Goal: Navigation & Orientation: Find specific page/section

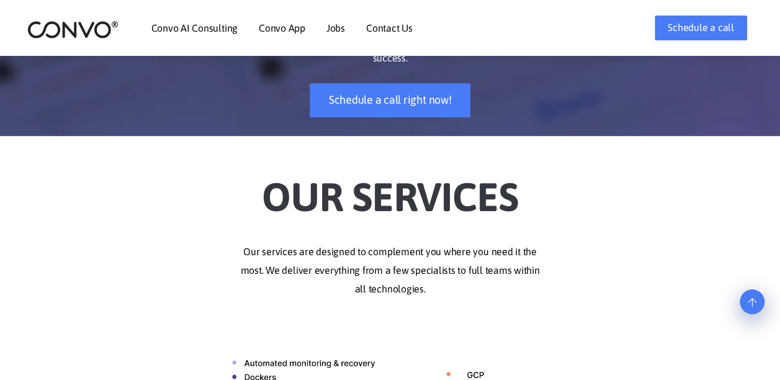
scroll to position [197, 0]
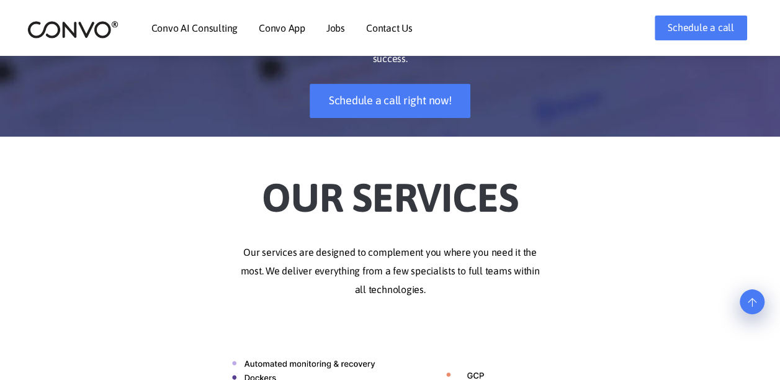
click at [336, 27] on link "Jobs" at bounding box center [335, 28] width 19 height 10
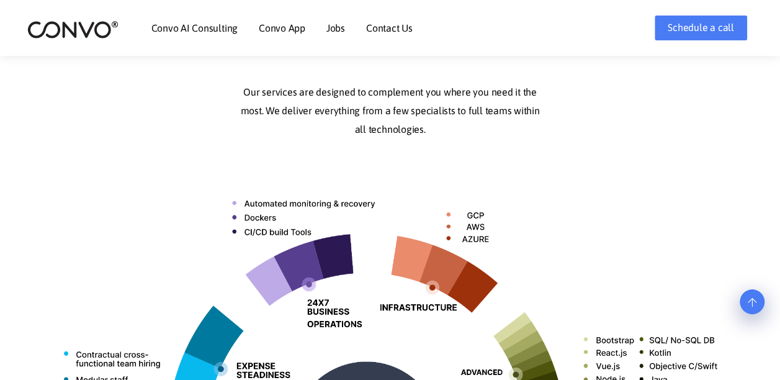
scroll to position [341, 0]
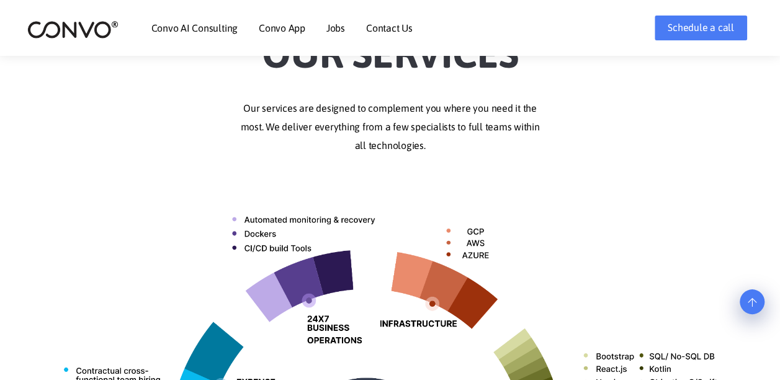
click at [338, 32] on link "Jobs" at bounding box center [335, 28] width 19 height 10
click at [334, 27] on link "Jobs" at bounding box center [335, 28] width 19 height 10
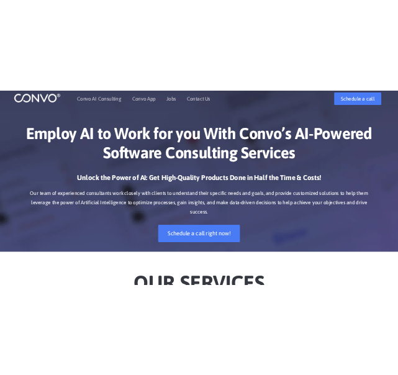
scroll to position [9, 0]
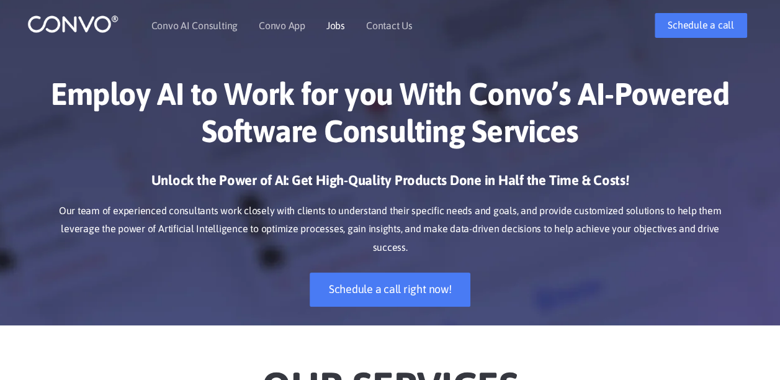
click at [334, 22] on link "Jobs" at bounding box center [335, 25] width 19 height 10
click at [332, 25] on link "Jobs" at bounding box center [335, 25] width 19 height 10
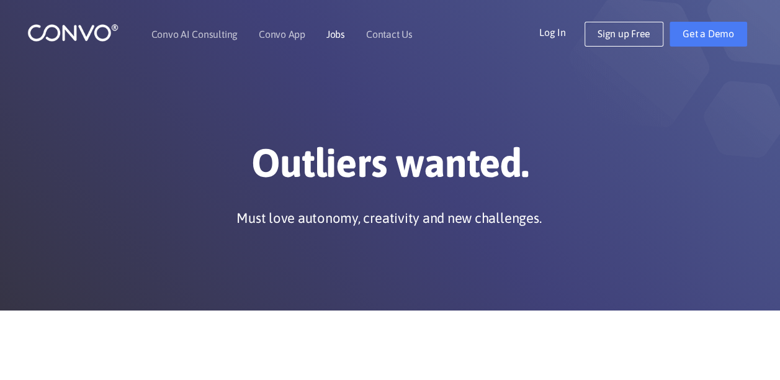
click at [329, 33] on link "Jobs" at bounding box center [335, 34] width 19 height 10
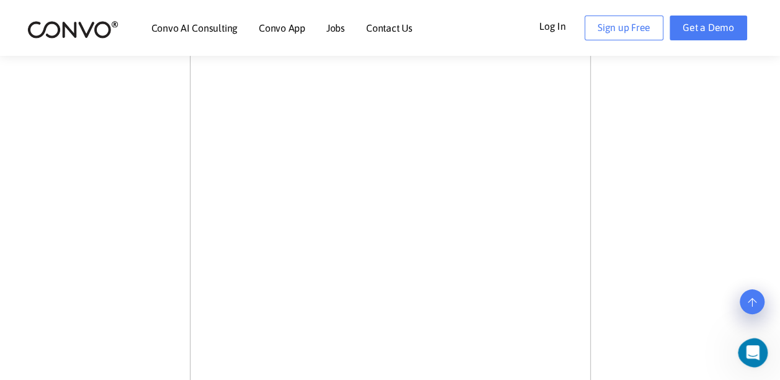
scroll to position [424, 0]
